Goal: Information Seeking & Learning: Learn about a topic

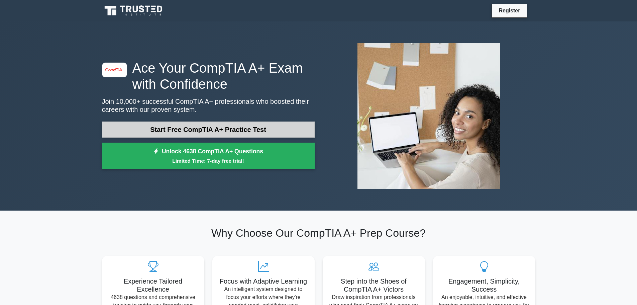
click at [203, 131] on link "Start Free CompTIA A+ Practice Test" at bounding box center [208, 129] width 213 height 16
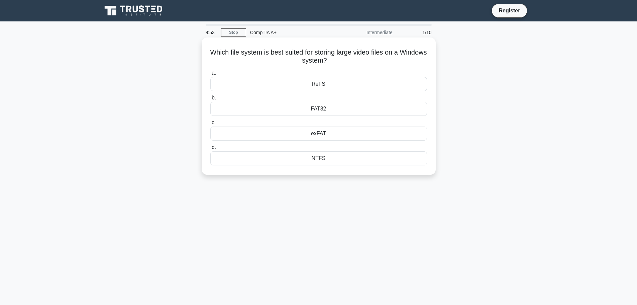
click at [301, 110] on div "FAT32" at bounding box center [318, 109] width 217 height 14
click at [210, 100] on input "b. FAT32" at bounding box center [210, 98] width 0 height 4
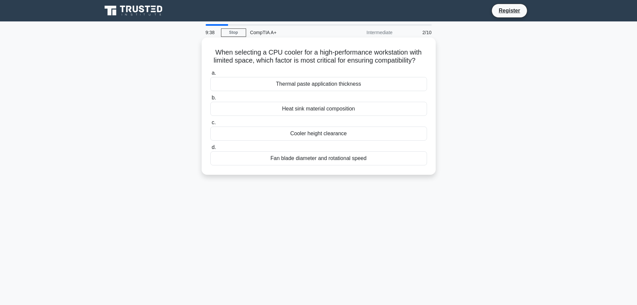
click at [325, 116] on div "Heat sink material composition" at bounding box center [318, 109] width 217 height 14
click at [210, 100] on input "b. Heat sink material composition" at bounding box center [210, 98] width 0 height 4
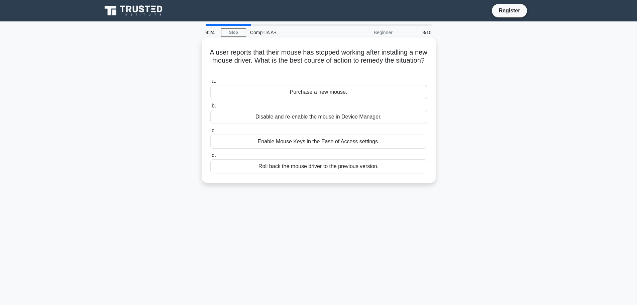
click at [300, 119] on div "Disable and re-enable the mouse in Device Manager." at bounding box center [318, 117] width 217 height 14
click at [210, 108] on input "b. Disable and re-enable the mouse in Device Manager." at bounding box center [210, 106] width 0 height 4
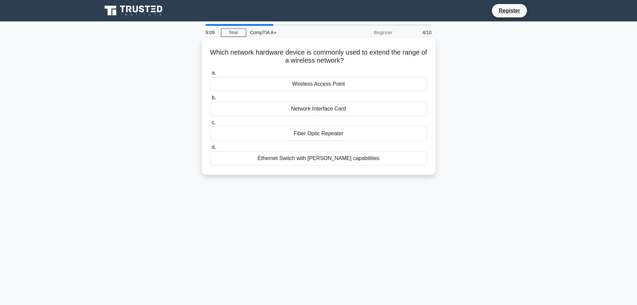
click at [312, 135] on div "Fiber Optic Repeater" at bounding box center [318, 133] width 217 height 14
click at [210, 125] on input "c. Fiber Optic Repeater" at bounding box center [210, 122] width 0 height 4
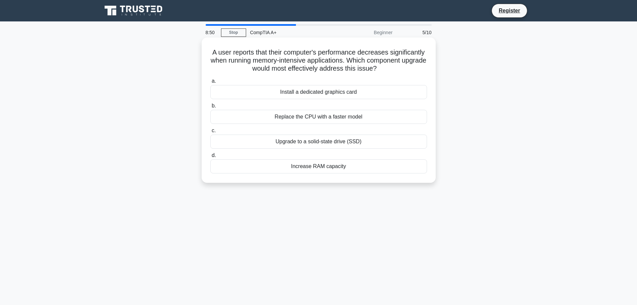
click at [326, 166] on div "Increase RAM capacity" at bounding box center [318, 166] width 217 height 14
click at [210, 157] on input "d. Increase RAM capacity" at bounding box center [210, 155] width 0 height 4
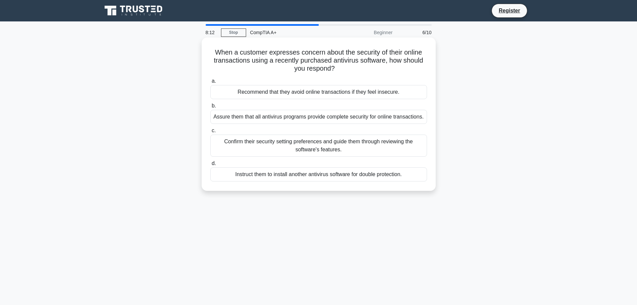
click at [340, 145] on div "Confirm their security setting preferences and guide them through reviewing the…" at bounding box center [318, 145] width 217 height 22
click at [210, 133] on input "c. Confirm their security setting preferences and guide them through reviewing …" at bounding box center [210, 130] width 0 height 4
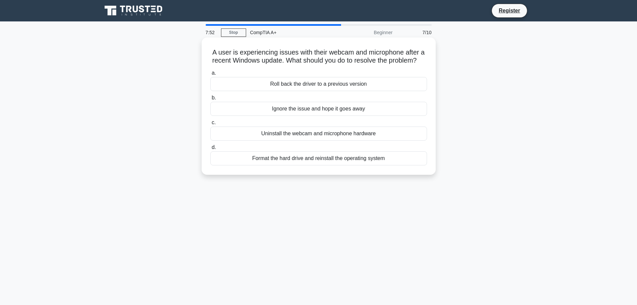
click at [323, 91] on div "Roll back the driver to a previous version" at bounding box center [318, 84] width 217 height 14
click at [210, 75] on input "a. Roll back the driver to a previous version" at bounding box center [210, 73] width 0 height 4
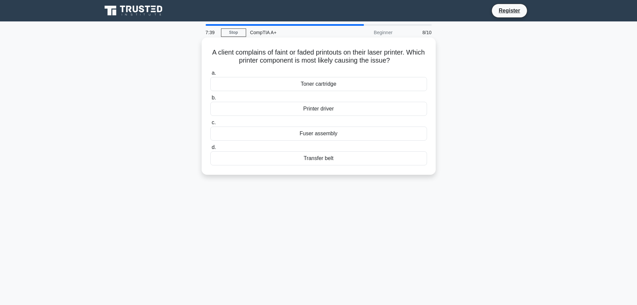
click at [320, 85] on div "Toner cartridge" at bounding box center [318, 84] width 217 height 14
click at [210, 75] on input "a. Toner cartridge" at bounding box center [210, 73] width 0 height 4
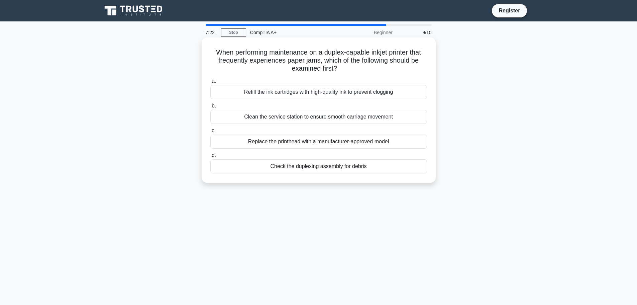
click at [336, 119] on div "Clean the service station to ensure smooth carriage movement" at bounding box center [318, 117] width 217 height 14
click at [210, 108] on input "b. Clean the service station to ensure smooth carriage movement" at bounding box center [210, 106] width 0 height 4
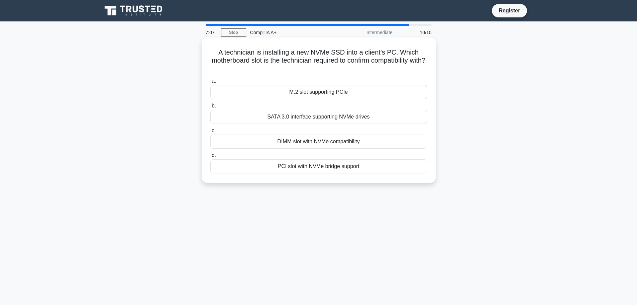
click at [333, 167] on div "PCI slot with NVMe bridge support" at bounding box center [318, 166] width 217 height 14
click at [210, 157] on input "d. PCI slot with NVMe bridge support" at bounding box center [210, 155] width 0 height 4
